Goal: Task Accomplishment & Management: Complete application form

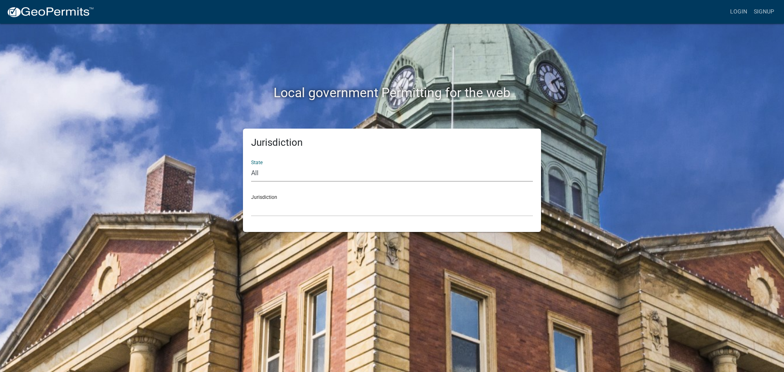
click at [264, 178] on select "All [US_STATE] [US_STATE] [US_STATE] [US_STATE] [US_STATE] [US_STATE] [US_STATE…" at bounding box center [392, 173] width 282 height 17
select select "[US_STATE]"
click at [251, 165] on select "All [US_STATE] [US_STATE] [US_STATE] [US_STATE] [US_STATE] [US_STATE] [US_STATE…" at bounding box center [392, 173] width 282 height 17
click at [282, 200] on select "[GEOGRAPHIC_DATA], [US_STATE] [GEOGRAPHIC_DATA], [US_STATE]" at bounding box center [392, 208] width 282 height 17
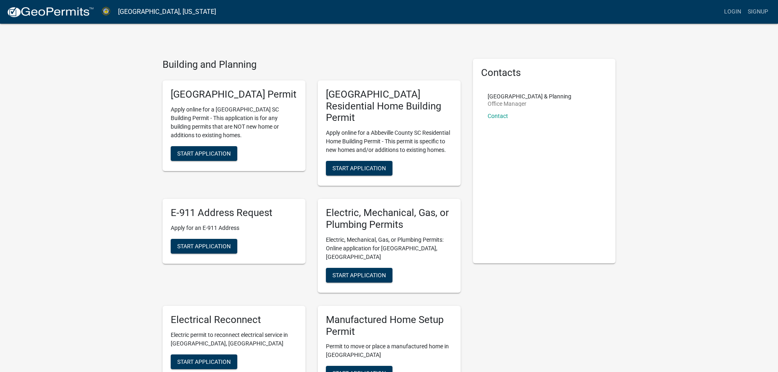
click at [730, 13] on link "Login" at bounding box center [732, 12] width 24 height 16
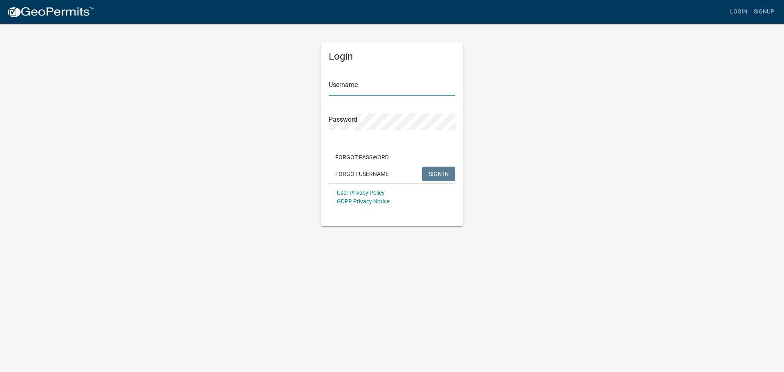
type input "[EMAIL_ADDRESS][DOMAIN_NAME]"
click at [430, 176] on span "SIGN IN" at bounding box center [439, 173] width 20 height 7
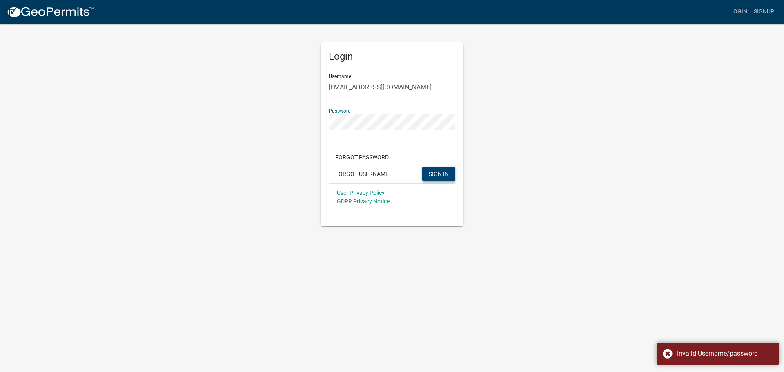
click at [442, 171] on span "SIGN IN" at bounding box center [439, 173] width 20 height 7
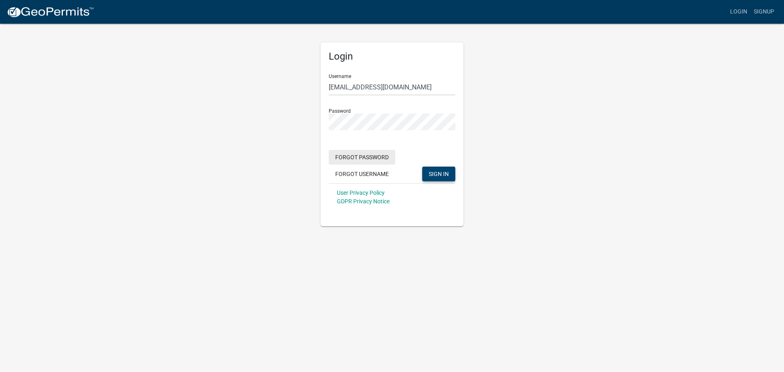
click at [360, 154] on button "Forgot Password" at bounding box center [362, 157] width 67 height 15
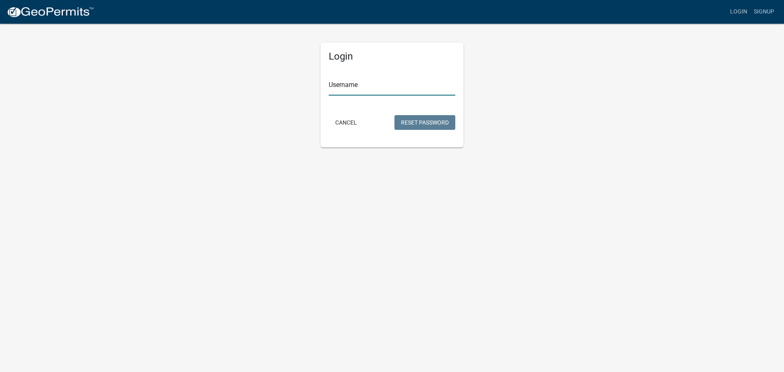
click at [380, 92] on input "Username" at bounding box center [392, 87] width 127 height 17
type input "[EMAIL_ADDRESS][DOMAIN_NAME]"
click at [425, 118] on button "Reset Password" at bounding box center [424, 122] width 61 height 15
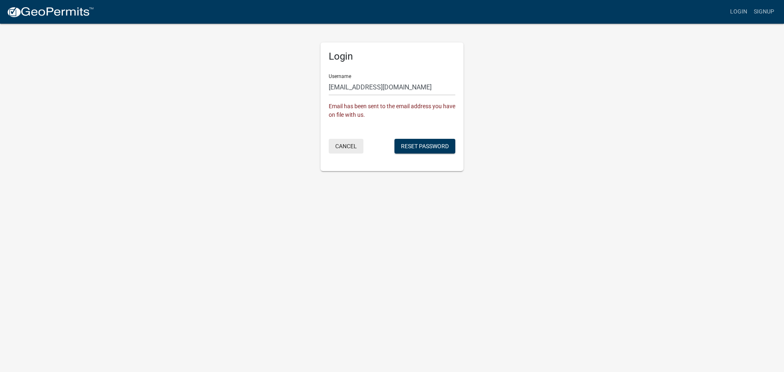
click at [344, 149] on button "Cancel" at bounding box center [346, 146] width 35 height 15
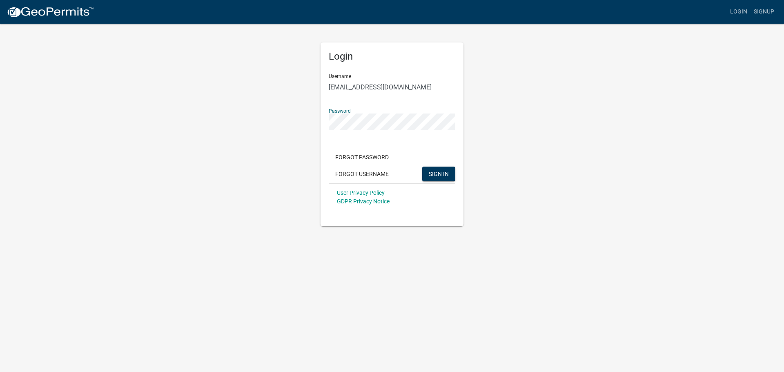
click at [286, 124] on div "Login Username [EMAIL_ADDRESS][DOMAIN_NAME] Password Forgot Password Forgot Use…" at bounding box center [391, 124] width 465 height 203
click at [421, 186] on div "User Privacy Policy GDPR Privacy Notice" at bounding box center [392, 196] width 127 height 27
click at [431, 175] on span "SIGN IN" at bounding box center [439, 173] width 20 height 7
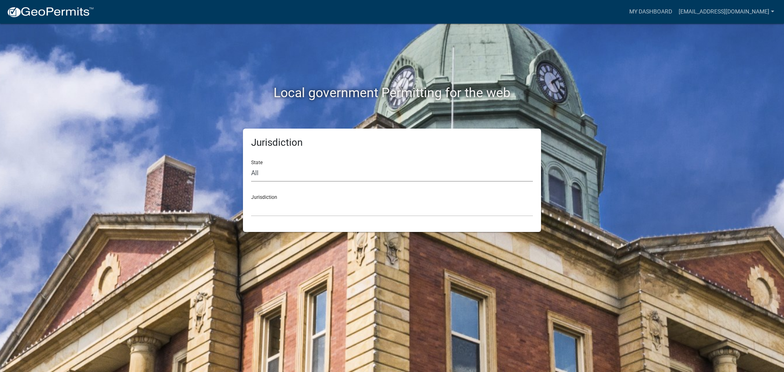
click at [293, 175] on select "All [US_STATE] [US_STATE] [US_STATE] [US_STATE] [US_STATE] [US_STATE] [US_STATE…" at bounding box center [392, 173] width 282 height 17
select select "[US_STATE]"
click at [251, 165] on select "All [US_STATE] [US_STATE] [US_STATE] [US_STATE] [US_STATE] [US_STATE] [US_STATE…" at bounding box center [392, 173] width 282 height 17
click at [272, 209] on select "[GEOGRAPHIC_DATA], [US_STATE] [GEOGRAPHIC_DATA], [US_STATE]" at bounding box center [392, 208] width 282 height 17
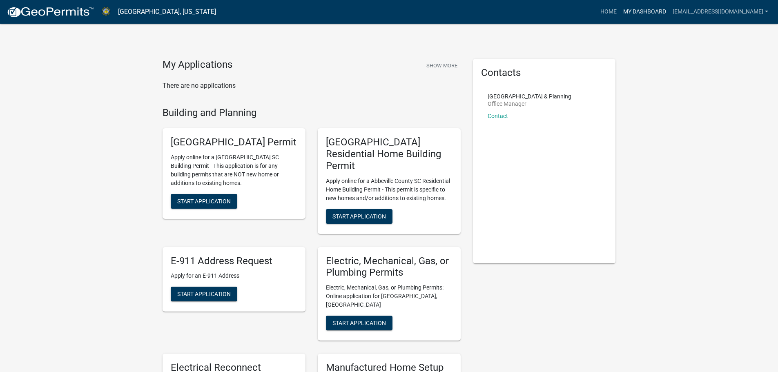
click at [627, 13] on link "My Dashboard" at bounding box center [644, 12] width 49 height 16
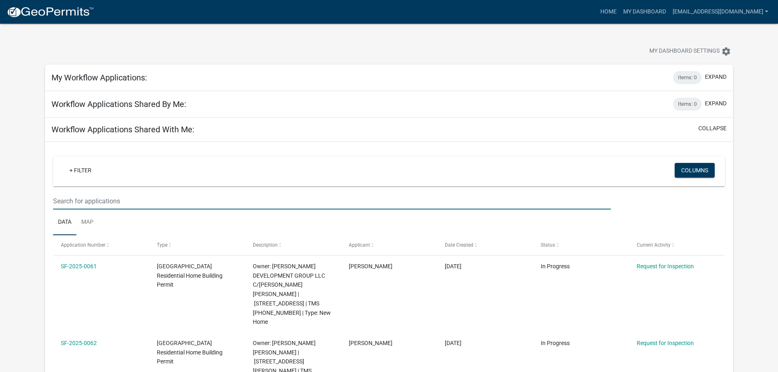
click at [76, 202] on input "text" at bounding box center [331, 201] width 557 height 17
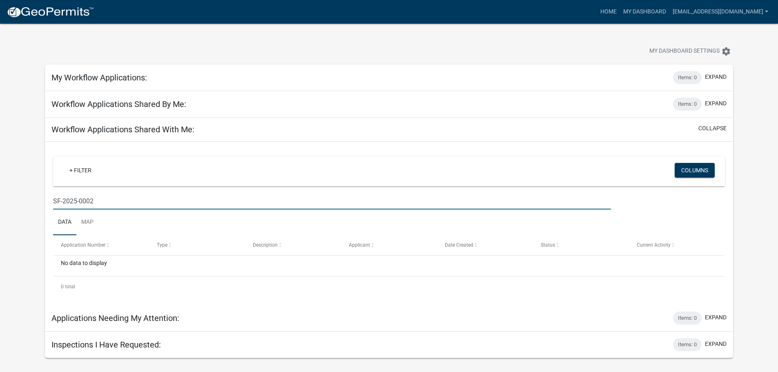
click at [104, 204] on input "SF-2025-0002" at bounding box center [331, 201] width 557 height 17
click at [104, 204] on input "SF-2025-0003" at bounding box center [331, 201] width 557 height 17
click at [109, 197] on input "SF-2025-0003" at bounding box center [331, 201] width 557 height 17
click at [112, 202] on input "SF-2025-0007" at bounding box center [331, 201] width 557 height 17
click at [112, 202] on input "SF-2025-0008" at bounding box center [331, 201] width 557 height 17
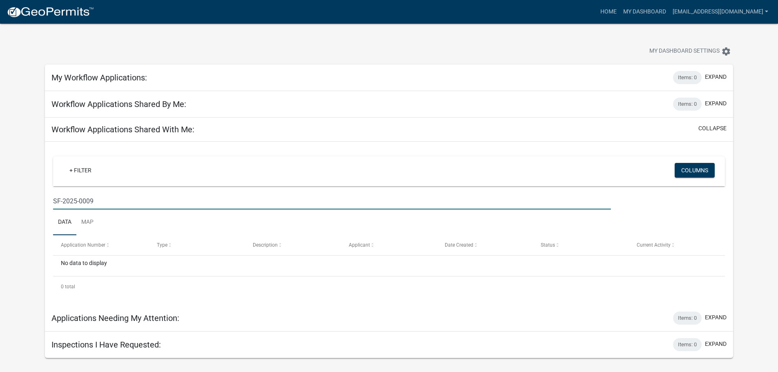
click at [112, 202] on input "SF-2025-0009" at bounding box center [331, 201] width 557 height 17
type input "SF-2025-0010"
click at [77, 170] on link "+ Filter" at bounding box center [80, 170] width 35 height 15
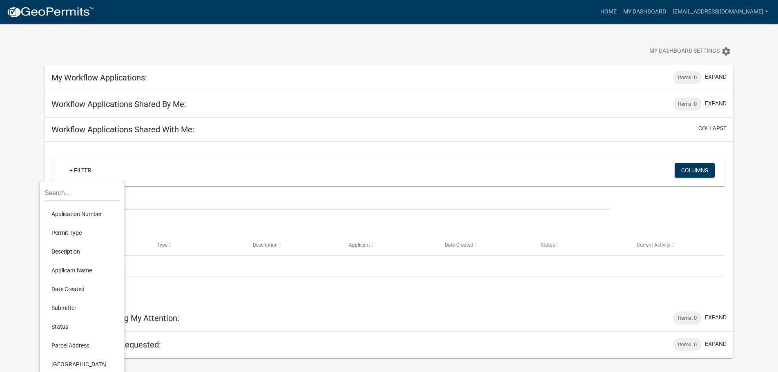
click at [70, 232] on li "Permit Type" at bounding box center [82, 232] width 75 height 19
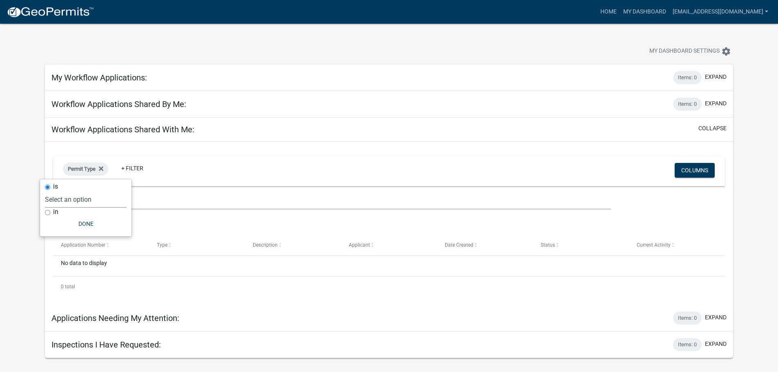
click at [82, 203] on select "Select an option" at bounding box center [86, 199] width 82 height 17
click at [84, 199] on select "Select an option" at bounding box center [86, 199] width 82 height 17
click at [189, 199] on input "SF-2025-0010" at bounding box center [331, 201] width 557 height 17
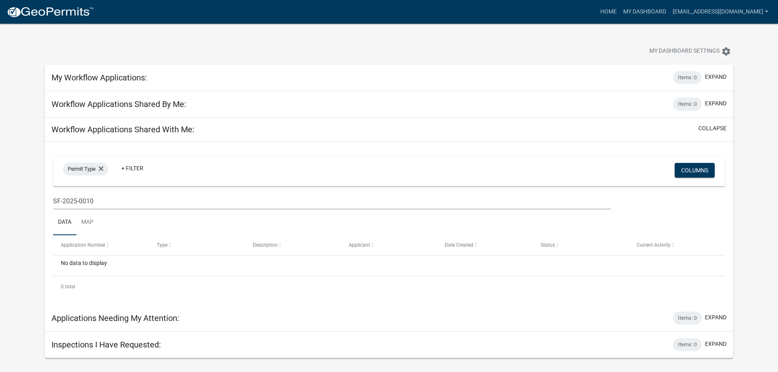
click at [16, 191] on app-user-applications "more_horiz Home My Dashboard [EMAIL_ADDRESS][DOMAIN_NAME] Account Logout My Das…" at bounding box center [389, 191] width 778 height 334
click at [699, 168] on button "Columns" at bounding box center [694, 170] width 40 height 15
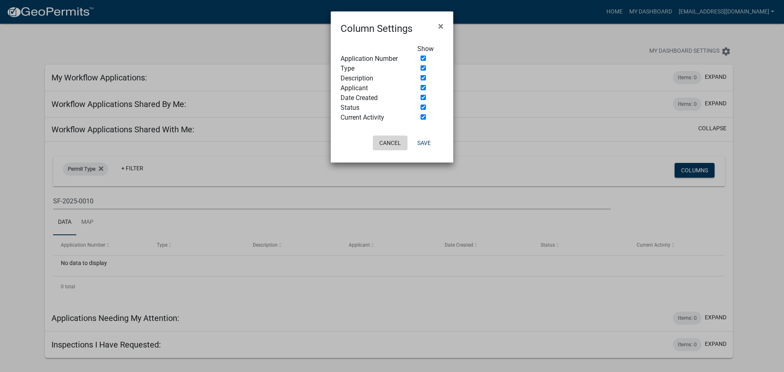
click at [387, 147] on button "Cancel" at bounding box center [390, 143] width 35 height 15
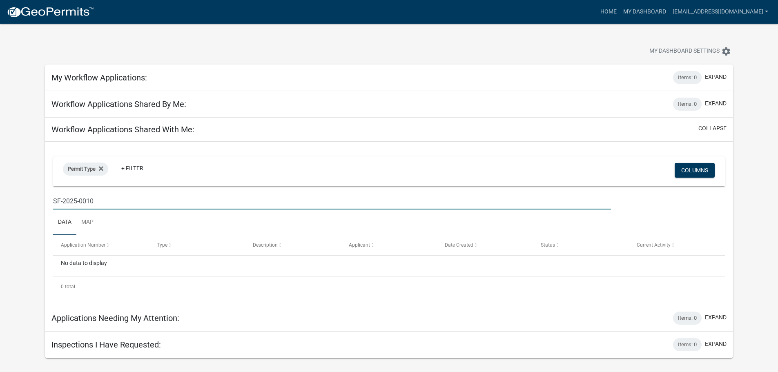
drag, startPoint x: 130, startPoint y: 203, endPoint x: 31, endPoint y: 200, distance: 99.2
click at [31, 200] on app-user-applications "more_horiz Home My Dashboard [EMAIL_ADDRESS][DOMAIN_NAME] Account Logout My Das…" at bounding box center [389, 191] width 778 height 334
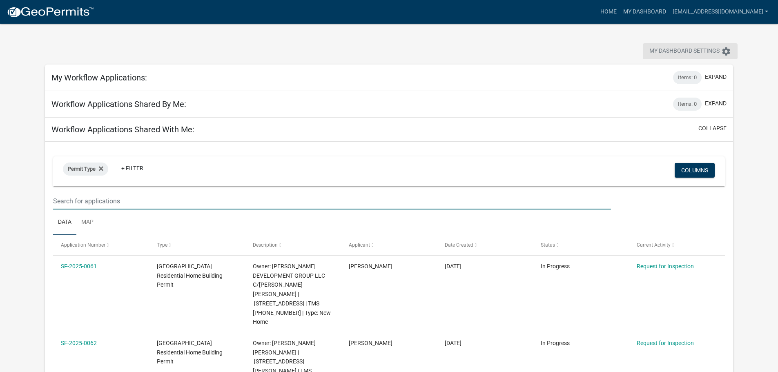
click at [700, 55] on span "My Dashboard Settings" at bounding box center [684, 52] width 70 height 10
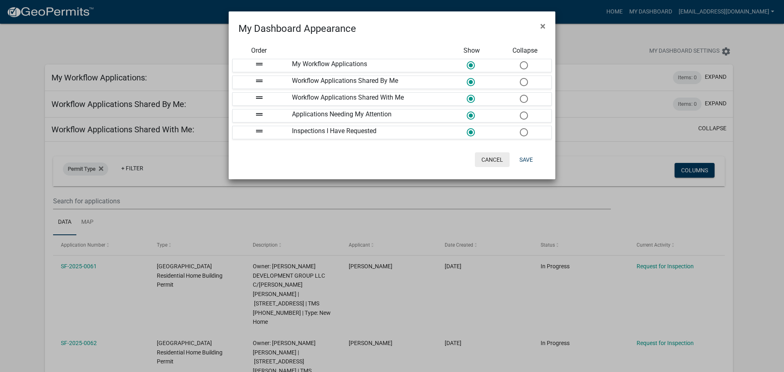
click at [503, 156] on button "Cancel" at bounding box center [492, 159] width 35 height 15
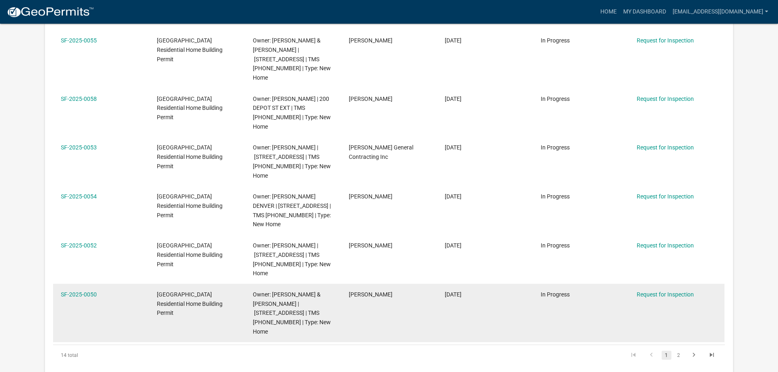
scroll to position [492, 0]
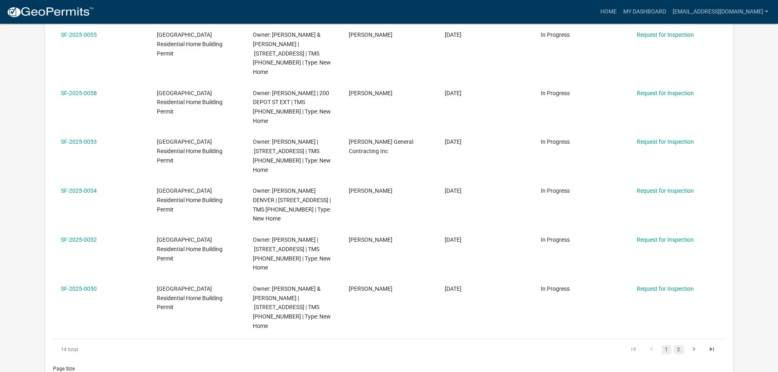
click at [679, 345] on link "2" at bounding box center [679, 349] width 10 height 9
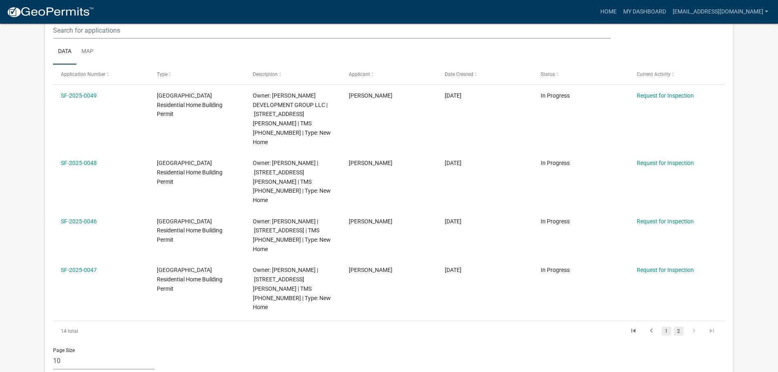
click at [666, 327] on link "1" at bounding box center [666, 331] width 10 height 9
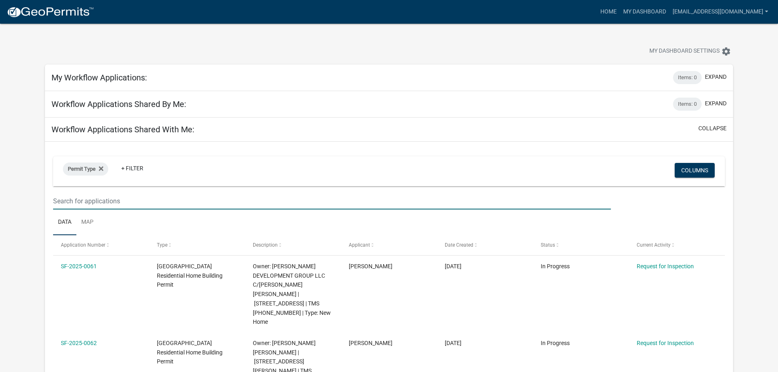
click at [113, 193] on input "text" at bounding box center [331, 201] width 557 height 17
type input "SF-2025-0043"
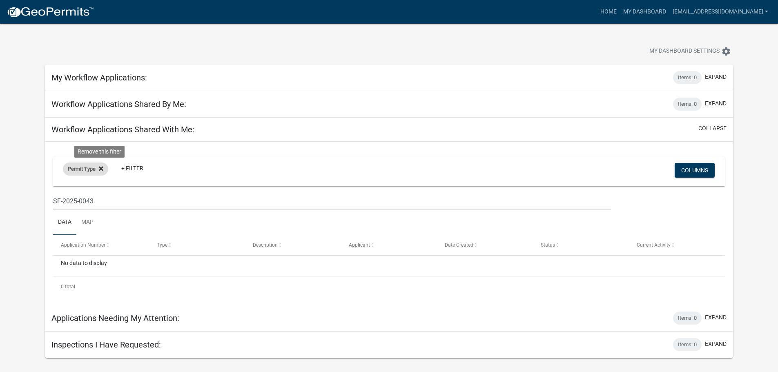
click at [100, 166] on icon at bounding box center [101, 168] width 4 height 7
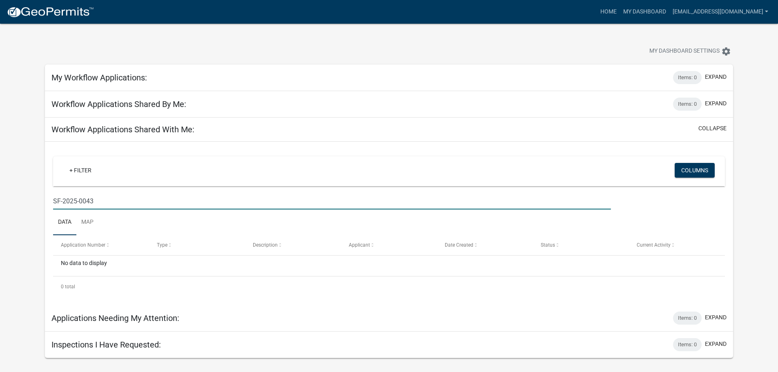
click at [118, 202] on input "SF-2025-0043" at bounding box center [331, 201] width 557 height 17
drag, startPoint x: 117, startPoint y: 200, endPoint x: 57, endPoint y: 198, distance: 60.0
click at [57, 198] on input "SF-2025-0043" at bounding box center [331, 201] width 557 height 17
click at [146, 204] on input "SF-2025-0043" at bounding box center [331, 201] width 557 height 17
click at [609, 12] on link "Home" at bounding box center [608, 12] width 23 height 16
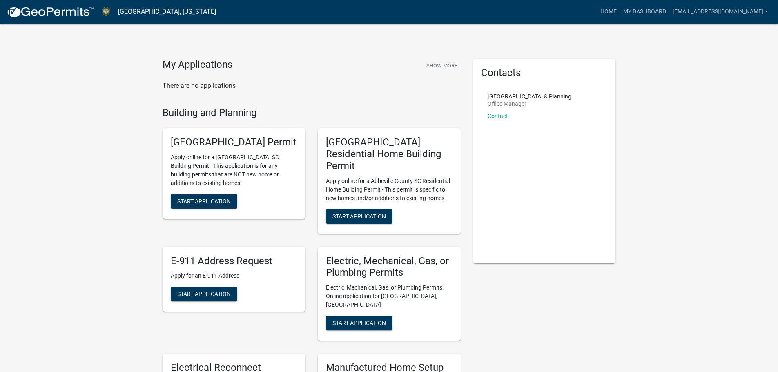
click at [56, 10] on img at bounding box center [50, 12] width 87 height 12
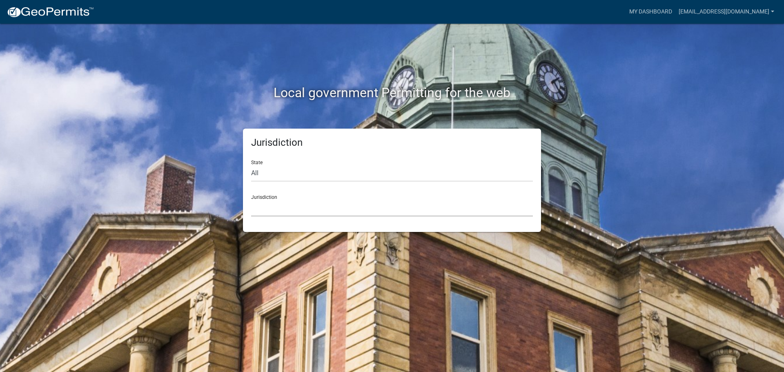
click at [272, 200] on select "[GEOGRAPHIC_DATA], [US_STATE] [GEOGRAPHIC_DATA], [US_STATE][PERSON_NAME][GEOGRA…" at bounding box center [392, 208] width 282 height 17
click at [236, 185] on div "Jurisdiction State All [US_STATE] [US_STATE] [US_STATE] [US_STATE] [US_STATE] […" at bounding box center [391, 180] width 465 height 103
click at [268, 169] on select "All [US_STATE] [US_STATE] [US_STATE] [US_STATE] [US_STATE] [US_STATE] [US_STATE…" at bounding box center [392, 173] width 282 height 17
select select "[US_STATE]"
click at [251, 165] on select "All [US_STATE] [US_STATE] [US_STATE] [US_STATE] [US_STATE] [US_STATE] [US_STATE…" at bounding box center [392, 173] width 282 height 17
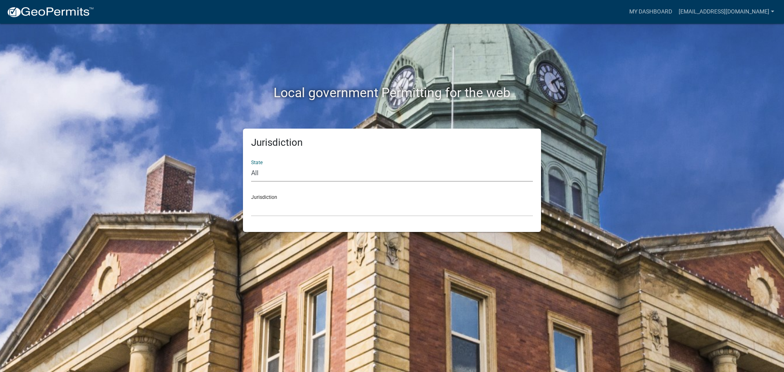
click at [279, 194] on div "Jurisdiction [GEOGRAPHIC_DATA], [US_STATE] [GEOGRAPHIC_DATA], [US_STATE]" at bounding box center [392, 202] width 282 height 28
click at [279, 211] on select "[GEOGRAPHIC_DATA], [US_STATE] [GEOGRAPHIC_DATA], [US_STATE]" at bounding box center [392, 208] width 282 height 17
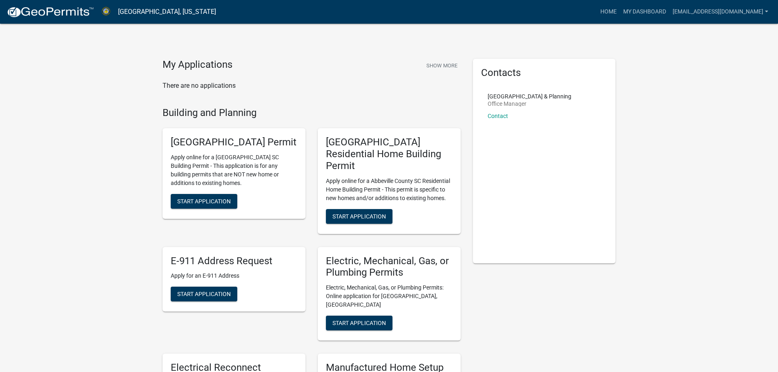
click at [189, 148] on h5 "[GEOGRAPHIC_DATA] Permit" at bounding box center [234, 142] width 127 height 12
click at [212, 205] on div "[GEOGRAPHIC_DATA] Permit Apply online for a [GEOGRAPHIC_DATA] SC Building Permi…" at bounding box center [233, 173] width 143 height 91
click at [210, 205] on span "Start Application" at bounding box center [203, 201] width 53 height 7
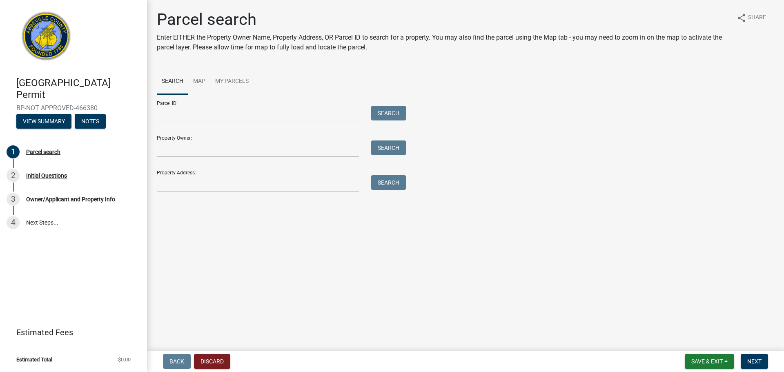
click at [173, 80] on link "Search" at bounding box center [172, 82] width 31 height 26
click at [176, 117] on input "Parcel ID:" at bounding box center [258, 114] width 202 height 17
click at [169, 146] on input "Property Owner:" at bounding box center [258, 148] width 202 height 17
click at [174, 178] on input "Property Address:" at bounding box center [258, 183] width 202 height 17
drag, startPoint x: 187, startPoint y: 116, endPoint x: 185, endPoint y: 141, distance: 25.4
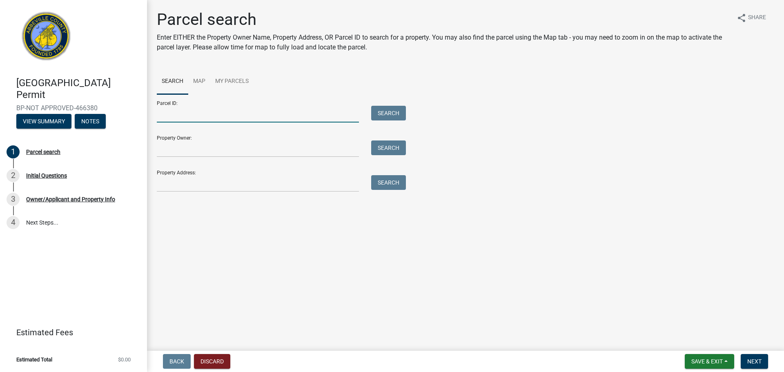
click at [186, 118] on input "Parcel ID:" at bounding box center [258, 114] width 202 height 17
click at [180, 180] on input "Property Address:" at bounding box center [258, 183] width 202 height 17
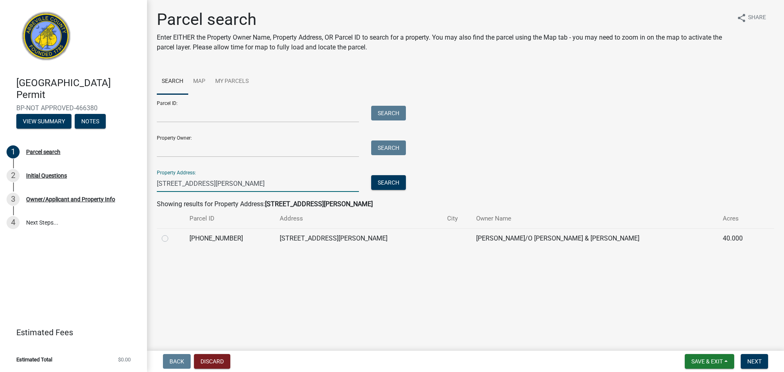
type input "[STREET_ADDRESS][PERSON_NAME]"
click at [171, 233] on label at bounding box center [171, 233] width 0 height 0
click at [171, 239] on input "radio" at bounding box center [173, 235] width 5 height 5
radio input "true"
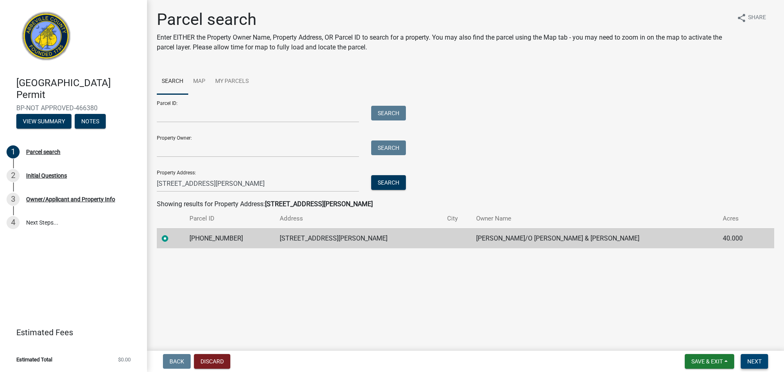
click at [766, 359] on button "Next" at bounding box center [753, 361] width 27 height 15
